Goal: Task Accomplishment & Management: Complete application form

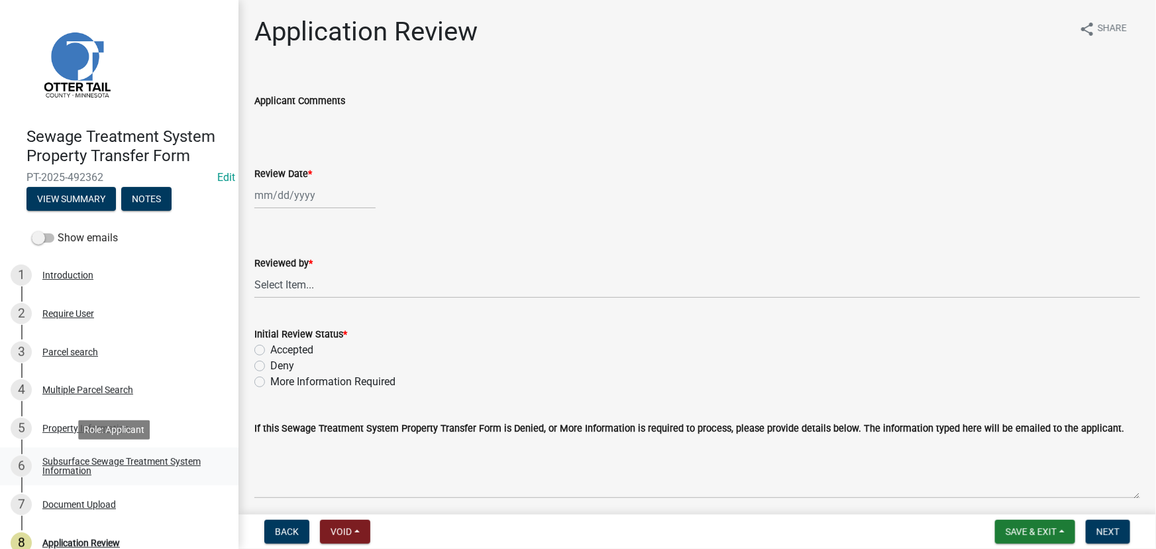
click at [87, 460] on div "Subsurface Sewage Treatment System Information" at bounding box center [129, 466] width 175 height 19
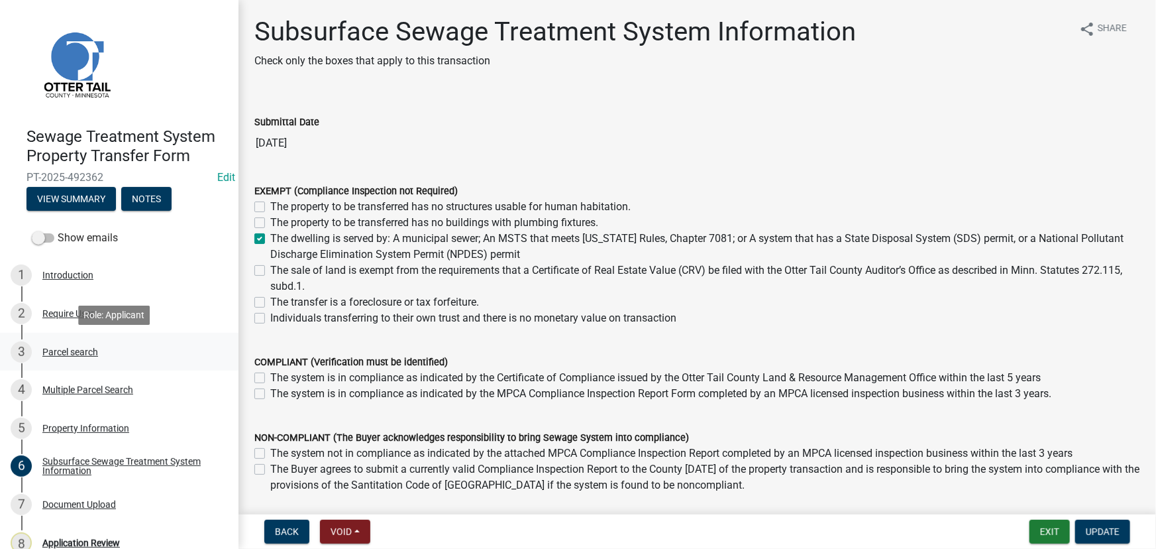
click at [89, 355] on div "Parcel search" at bounding box center [70, 351] width 56 height 9
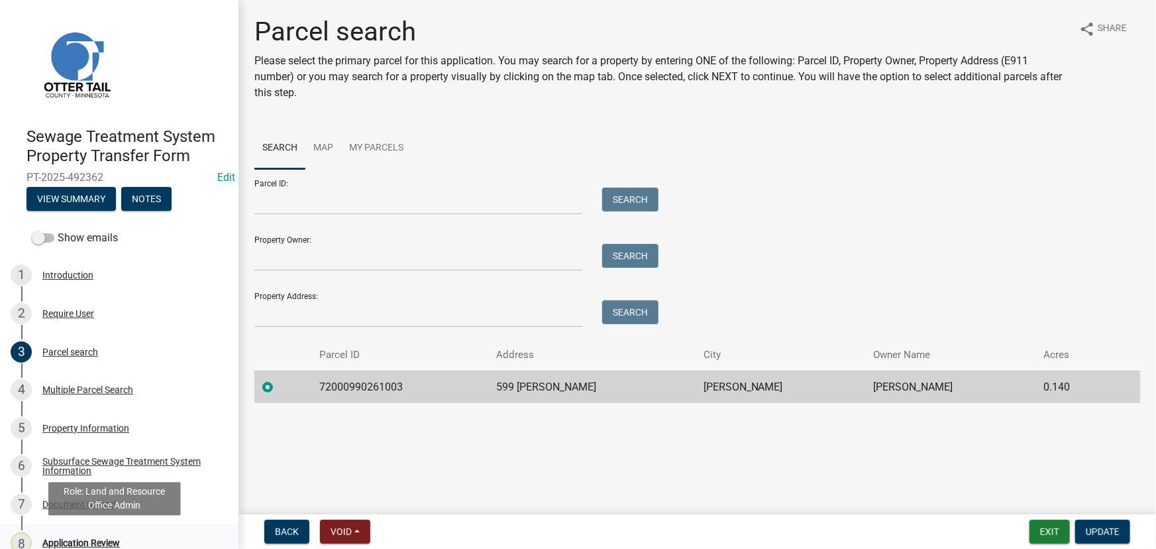
click at [99, 541] on div "Application Review" at bounding box center [81, 542] width 78 height 9
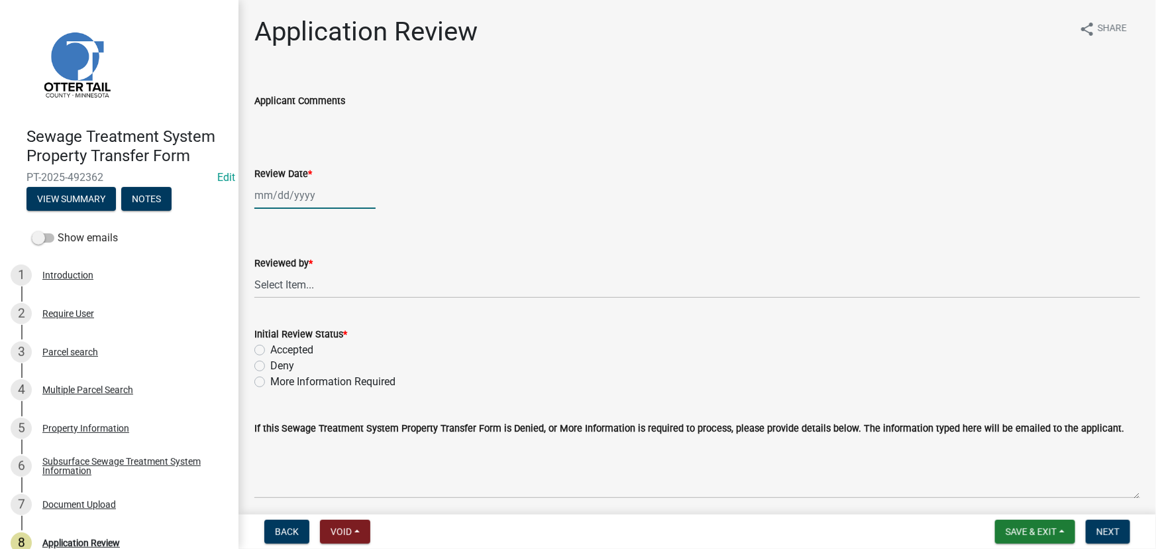
click at [320, 192] on div at bounding box center [314, 195] width 121 height 27
select select "10"
select select "2025"
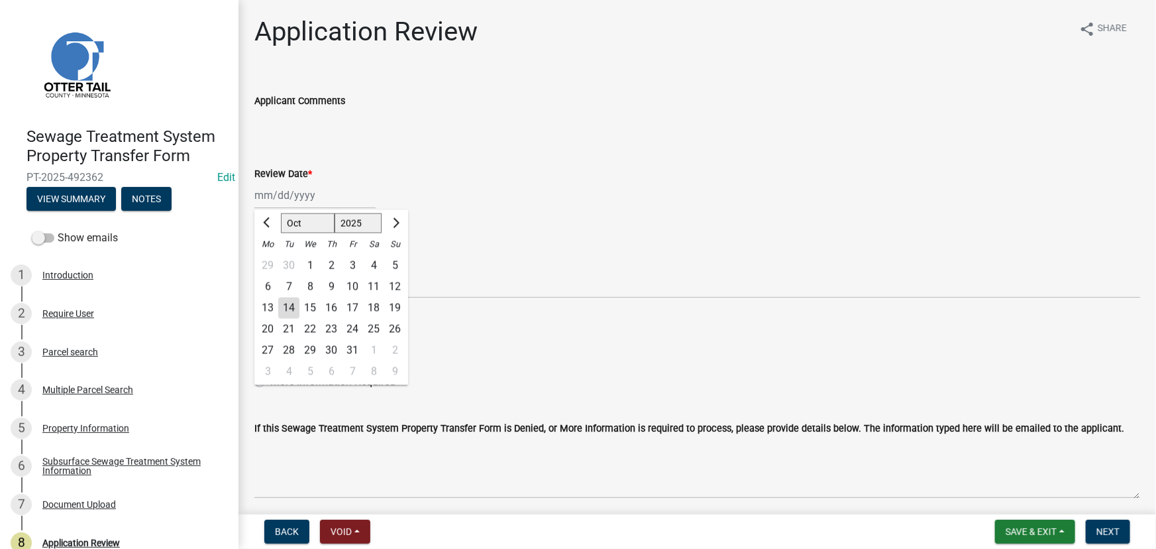
click at [290, 306] on div "14" at bounding box center [288, 308] width 21 height 21
type input "[DATE]"
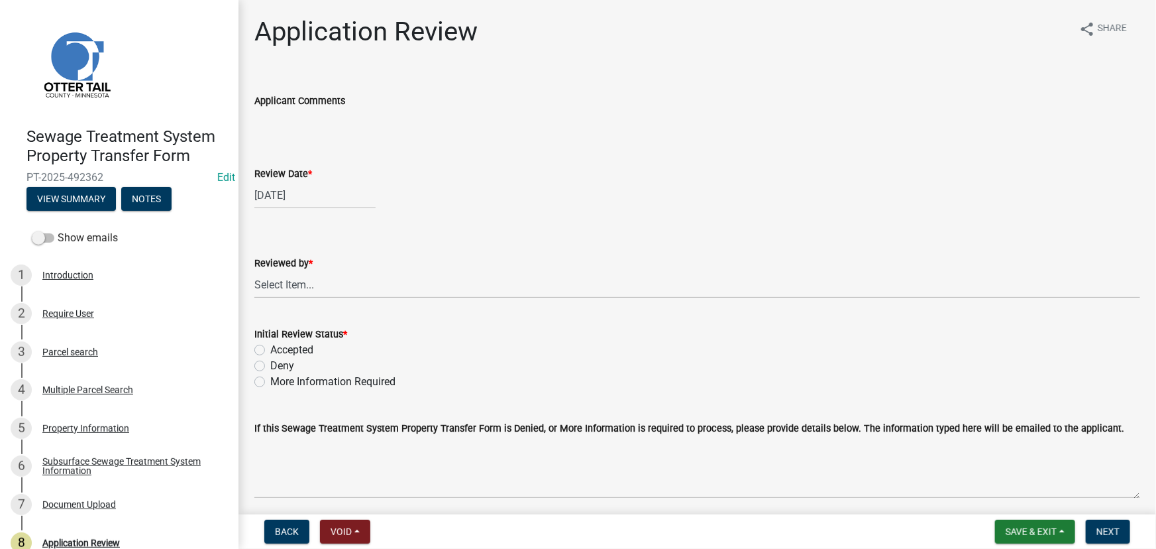
click at [292, 298] on wm-data-entity-input "Reviewed by * Select Item... [PERSON_NAME] [PERSON_NAME] [PERSON_NAME] [PERSON_…" at bounding box center [697, 265] width 886 height 89
click at [294, 290] on select "Select Item... [PERSON_NAME] [PERSON_NAME] [PERSON_NAME] [PERSON_NAME] [PERSON_…" at bounding box center [697, 284] width 886 height 27
click at [254, 271] on select "Select Item... [PERSON_NAME] [PERSON_NAME] [PERSON_NAME] [PERSON_NAME] [PERSON_…" at bounding box center [697, 284] width 886 height 27
select select "190fd4c8-42ef-492b-a4a0-a0213555944c"
click at [279, 338] on label "Initial Review Status *" at bounding box center [300, 334] width 93 height 9
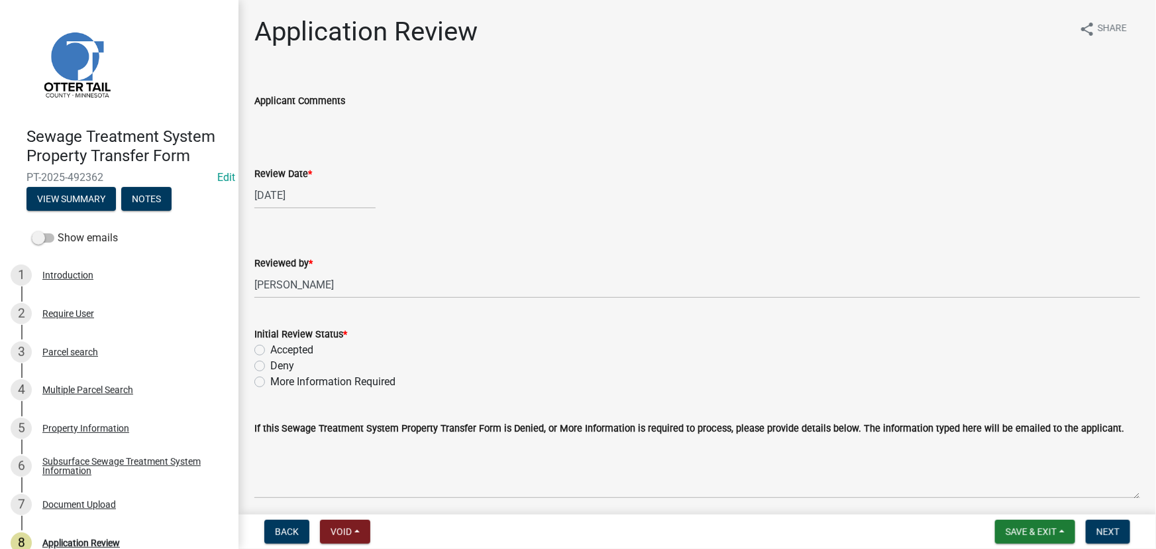
click at [280, 346] on label "Accepted" at bounding box center [291, 350] width 43 height 16
click at [279, 346] on input "Accepted" at bounding box center [274, 346] width 9 height 9
radio input "true"
click at [1111, 536] on span "Next" at bounding box center [1108, 531] width 23 height 11
click at [95, 458] on div "Subsurface Sewage Treatment System Information" at bounding box center [129, 466] width 175 height 19
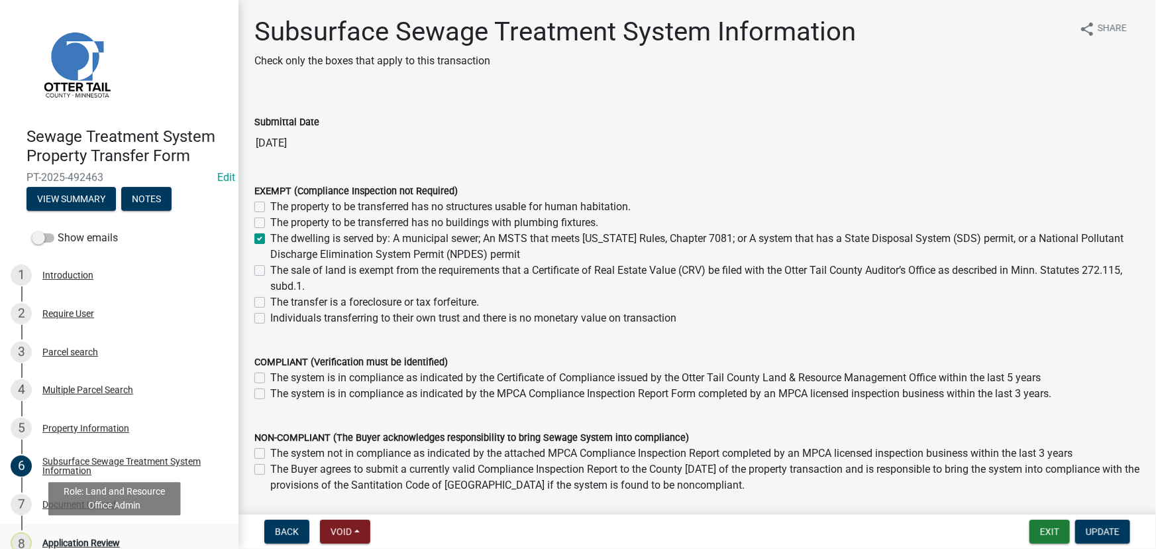
click at [78, 539] on div "Application Review" at bounding box center [81, 542] width 78 height 9
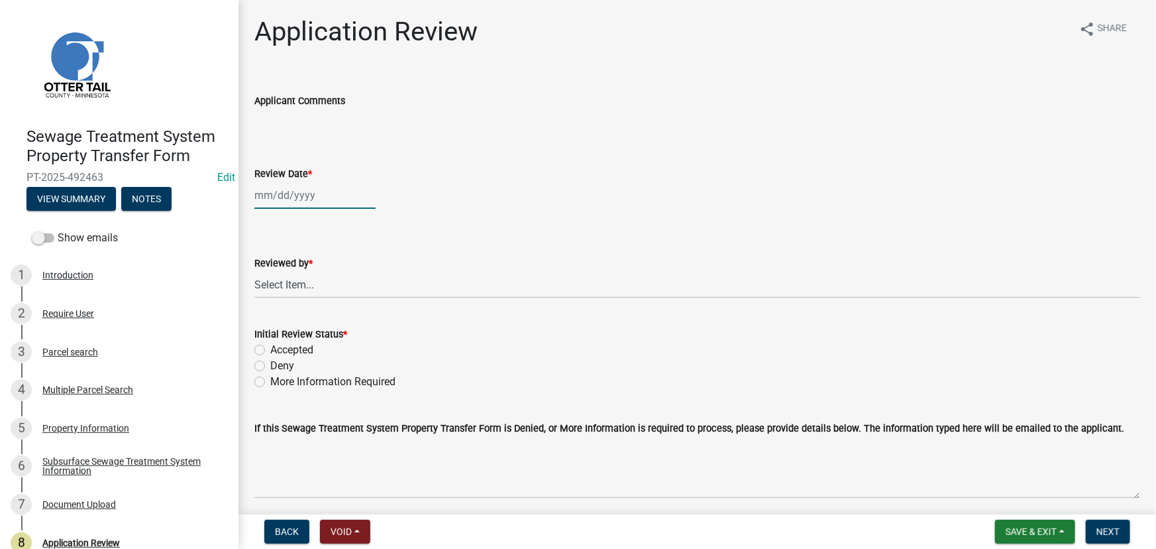
click at [325, 190] on div at bounding box center [314, 195] width 121 height 27
select select "10"
select select "2025"
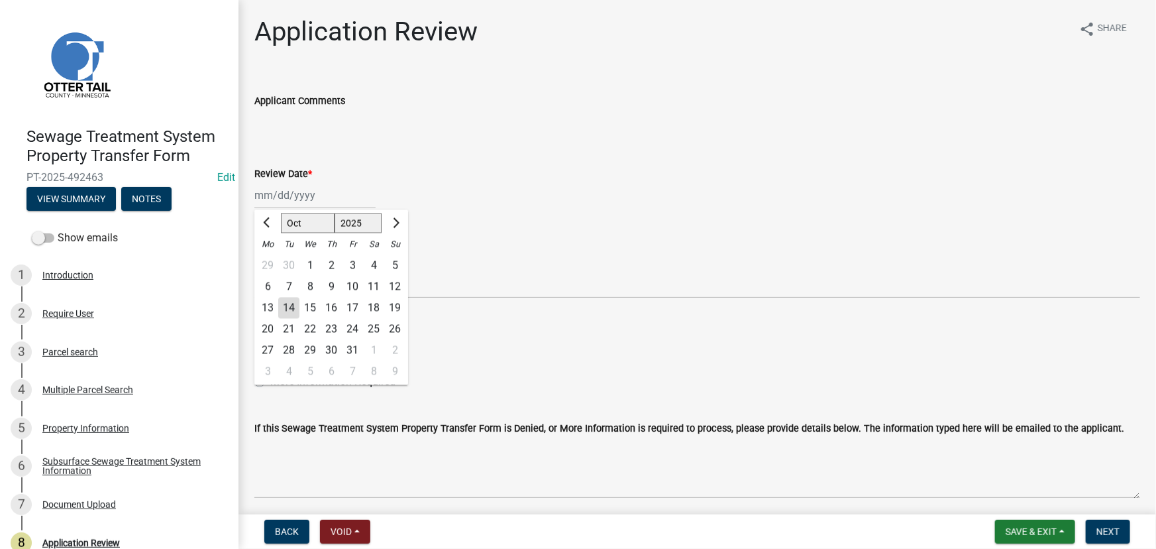
click at [290, 310] on div "14" at bounding box center [288, 308] width 21 height 21
type input "[DATE]"
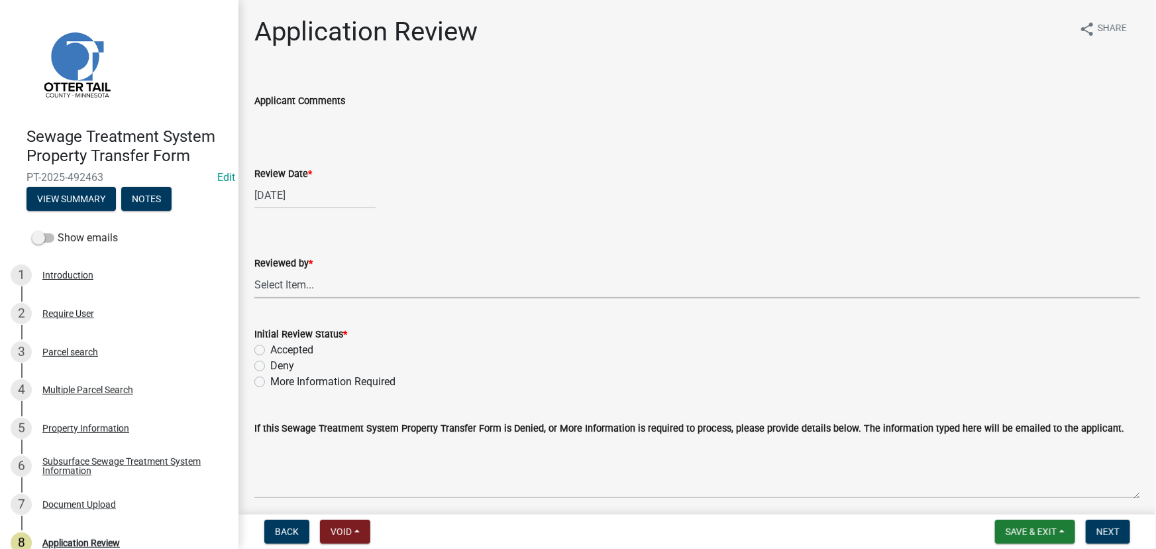
click at [297, 296] on select "Select Item... [PERSON_NAME] [PERSON_NAME] [PERSON_NAME] [PERSON_NAME] [PERSON_…" at bounding box center [697, 284] width 886 height 27
click at [254, 271] on select "Select Item... [PERSON_NAME] [PERSON_NAME] [PERSON_NAME] [PERSON_NAME] [PERSON_…" at bounding box center [697, 284] width 886 height 27
select select "190fd4c8-42ef-492b-a4a0-a0213555944c"
click at [307, 351] on label "Accepted" at bounding box center [291, 350] width 43 height 16
click at [279, 351] on input "Accepted" at bounding box center [274, 346] width 9 height 9
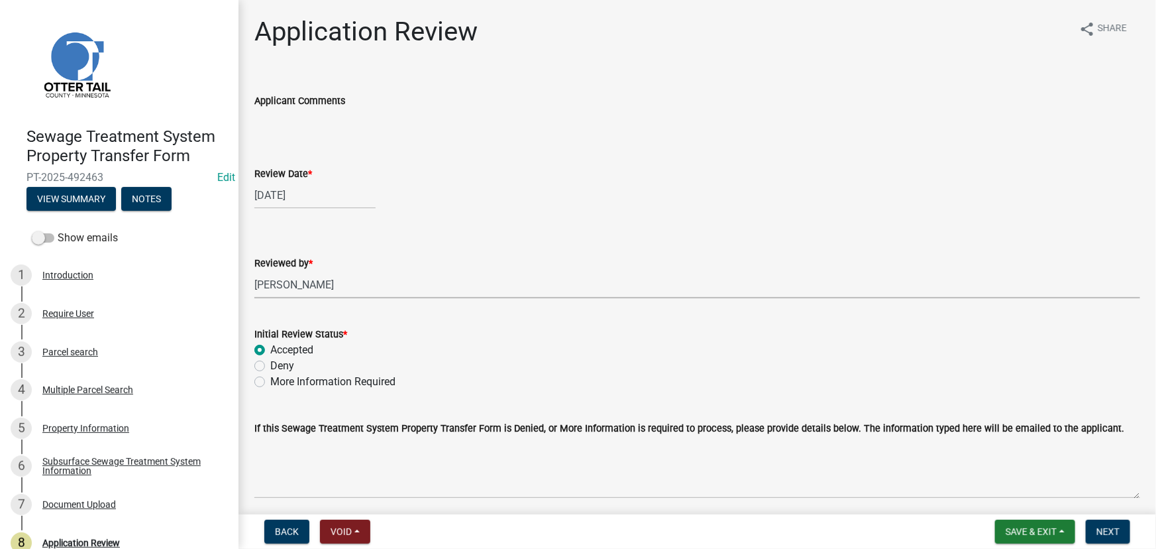
radio input "true"
click at [1117, 526] on span "Next" at bounding box center [1108, 531] width 23 height 11
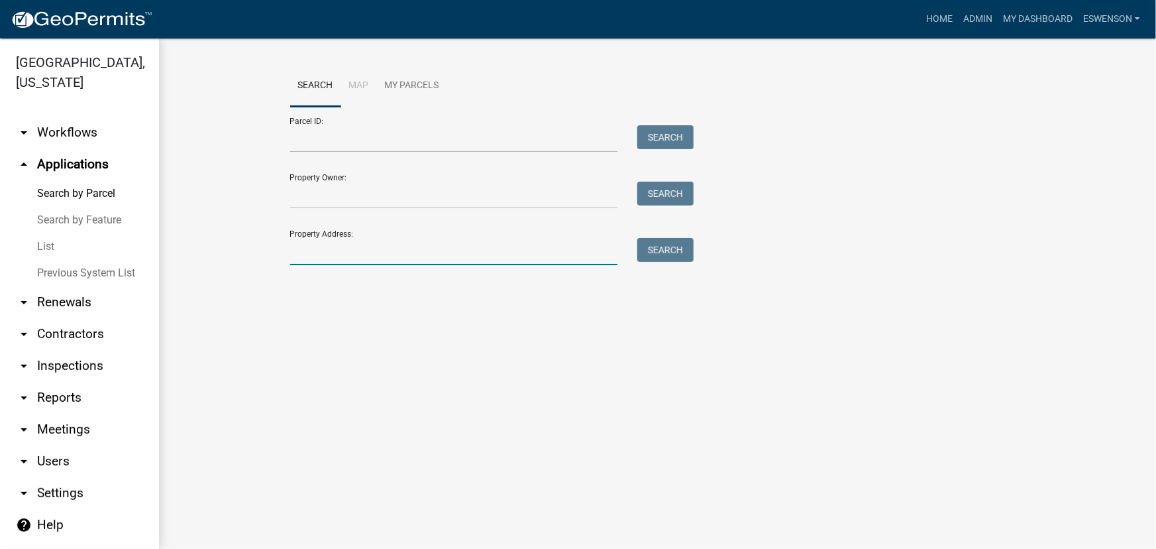
click at [355, 247] on input "Property Address:" at bounding box center [454, 251] width 328 height 27
type input "44171"
click at [696, 249] on div "Search" at bounding box center [663, 251] width 70 height 27
click at [678, 248] on button "Search" at bounding box center [665, 250] width 56 height 24
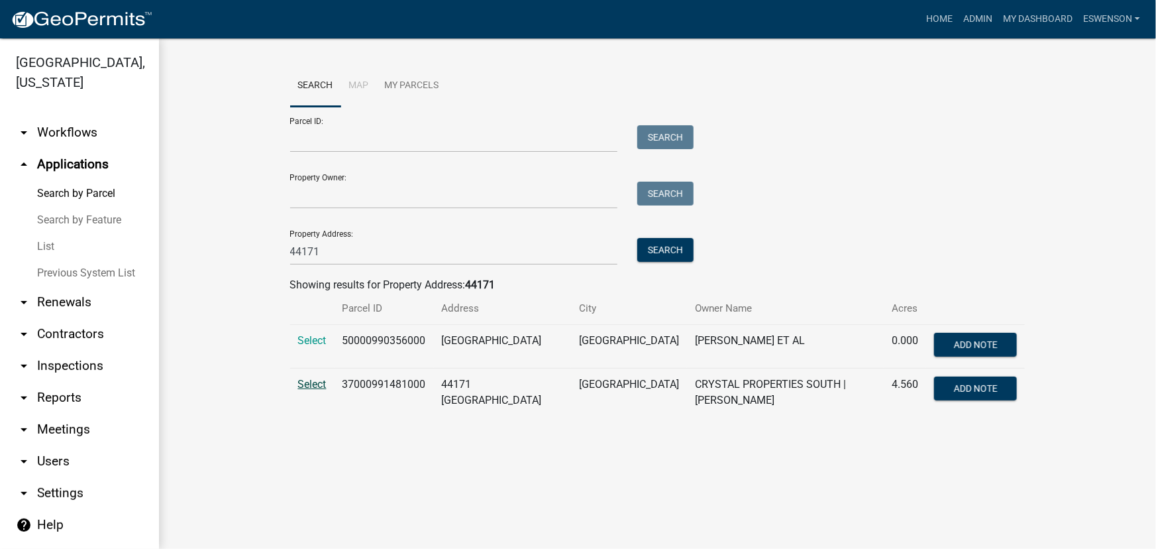
click at [318, 390] on span "Select" at bounding box center [312, 384] width 28 height 13
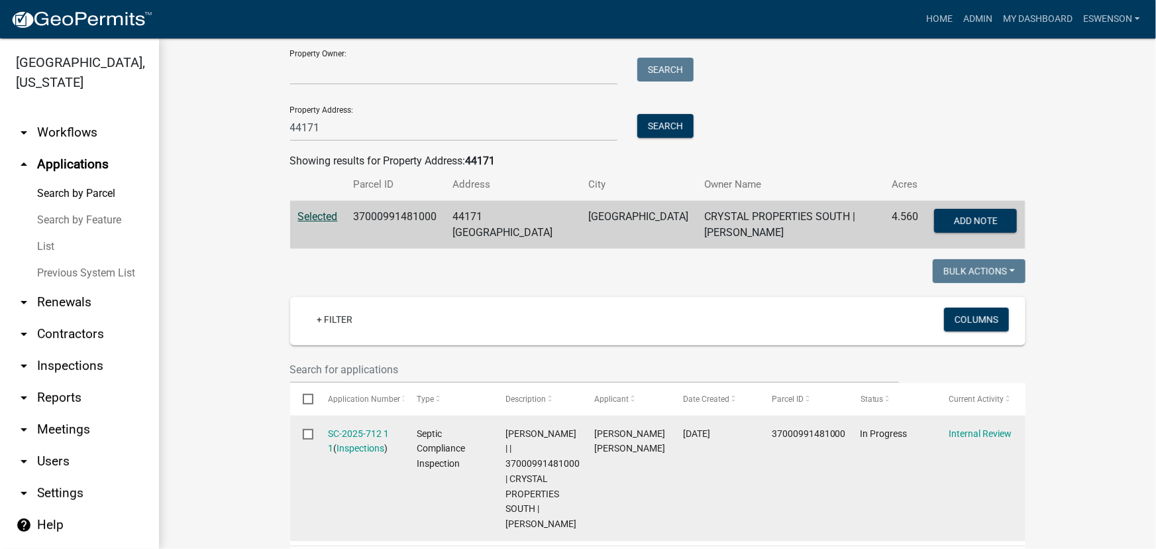
scroll to position [301, 0]
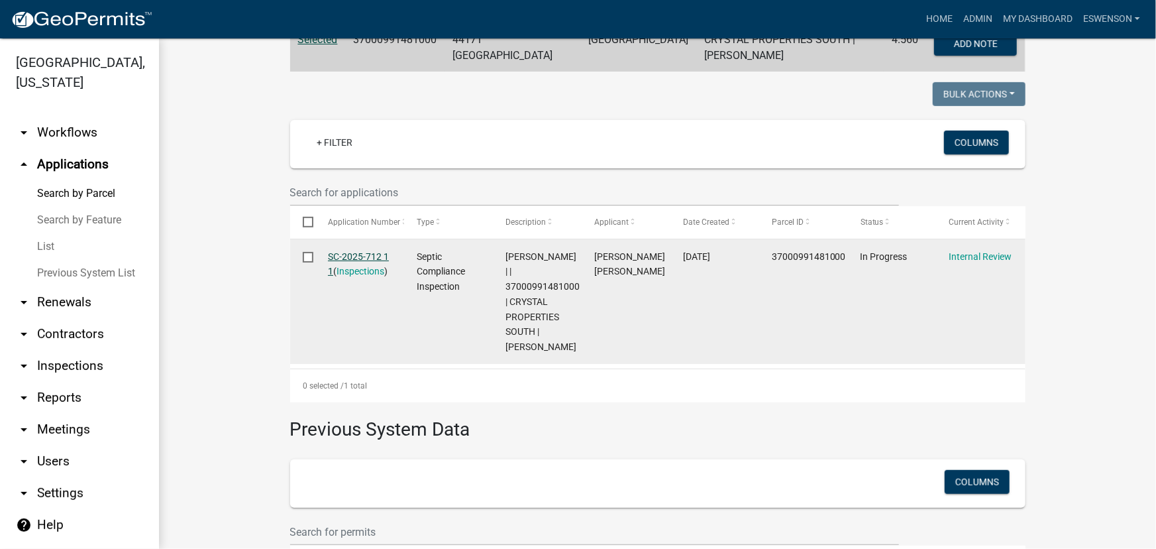
click at [347, 254] on link "SC-2025-712 1 1" at bounding box center [358, 264] width 61 height 26
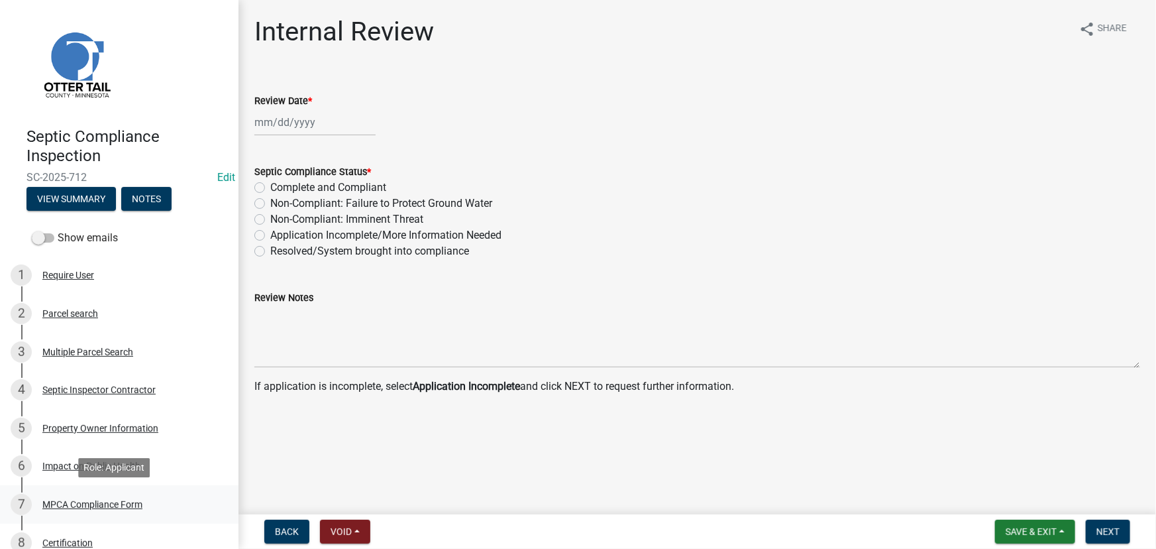
click at [93, 502] on div "MPCA Compliance Form" at bounding box center [92, 504] width 100 height 9
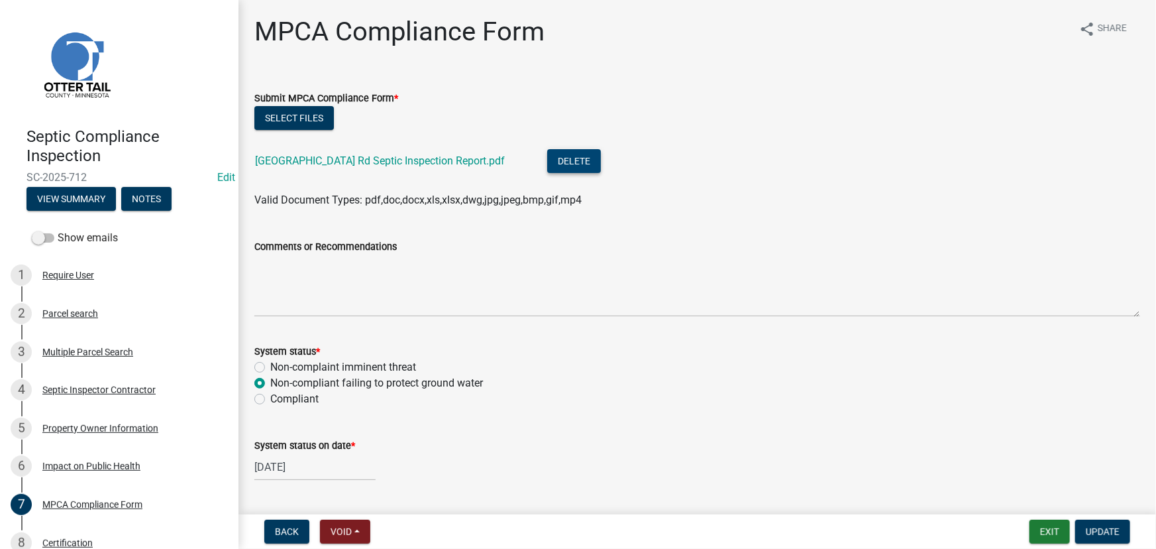
click at [555, 158] on button "Delete" at bounding box center [574, 161] width 54 height 24
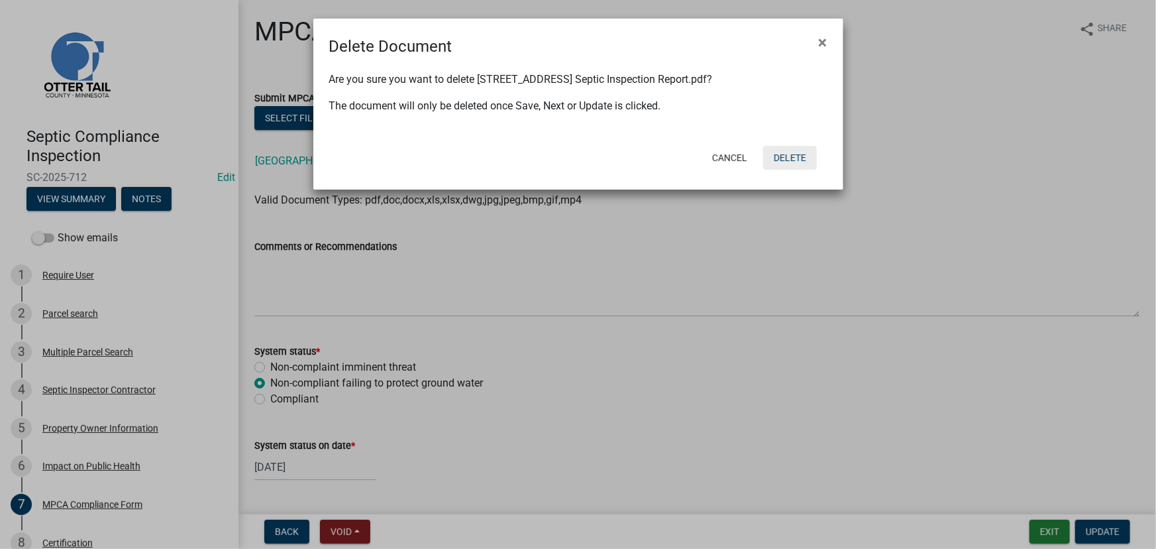
click at [801, 158] on button "Delete" at bounding box center [790, 158] width 54 height 24
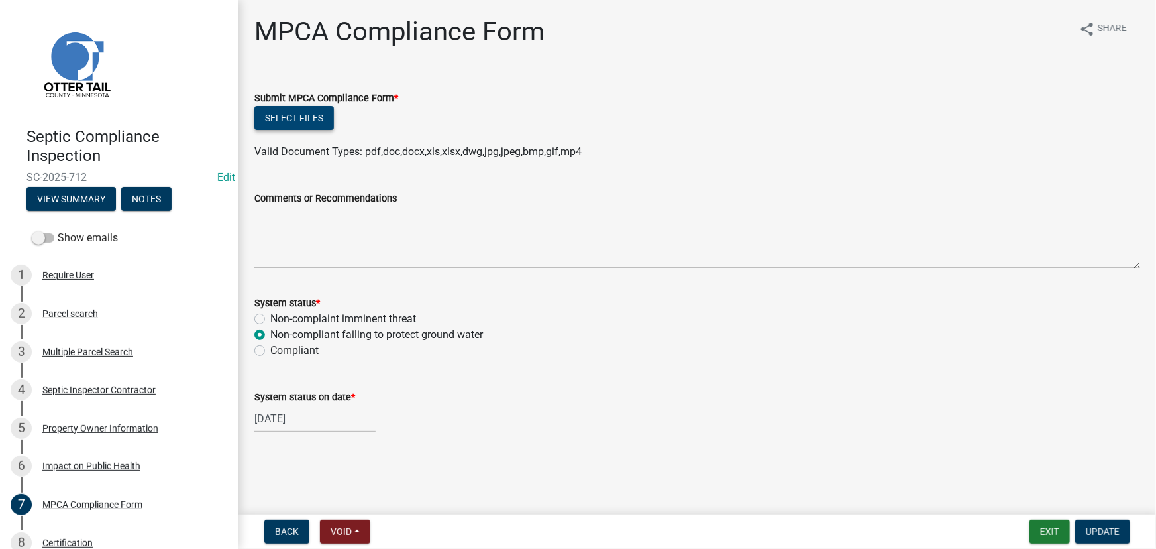
click at [309, 111] on button "Select files" at bounding box center [294, 118] width 80 height 24
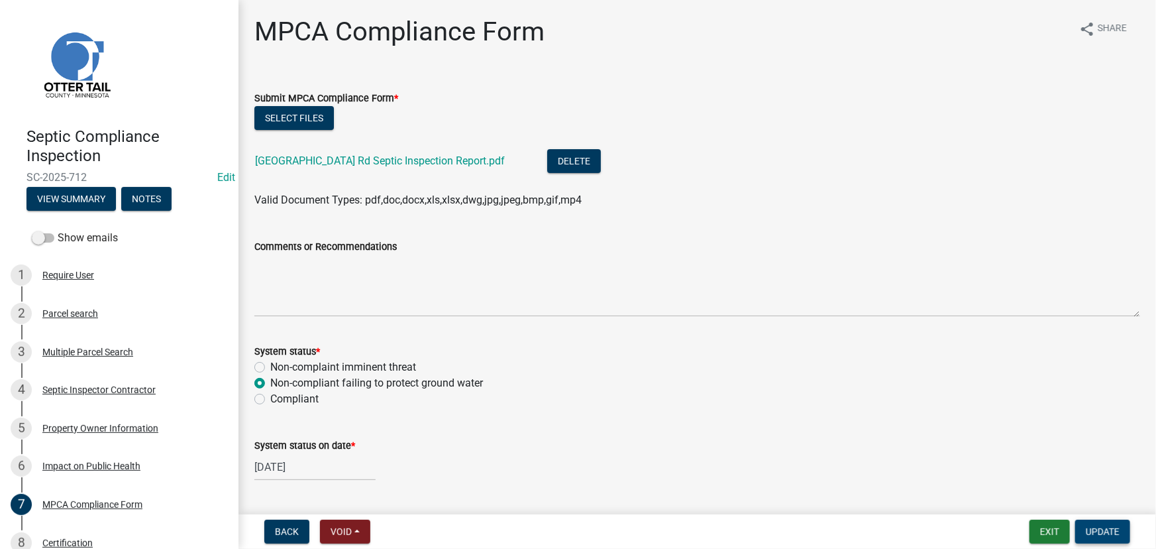
click at [1109, 533] on span "Update" at bounding box center [1103, 531] width 34 height 11
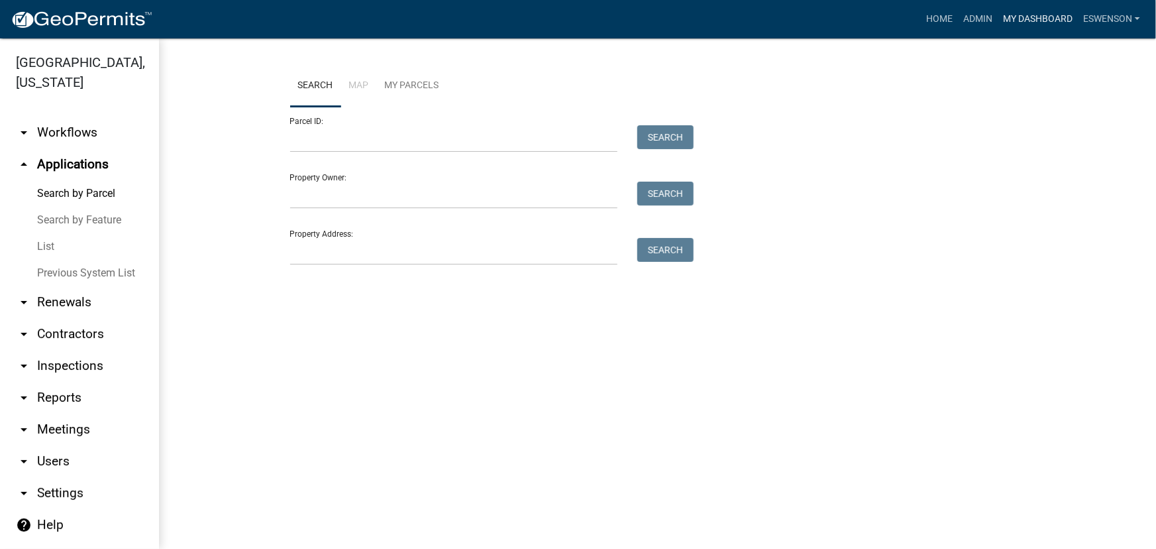
click at [1032, 20] on link "My Dashboard" at bounding box center [1038, 19] width 80 height 25
